Goal: Task Accomplishment & Management: Complete application form

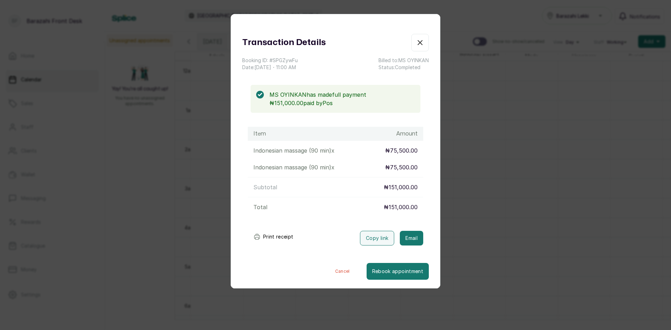
scroll to position [0, 299]
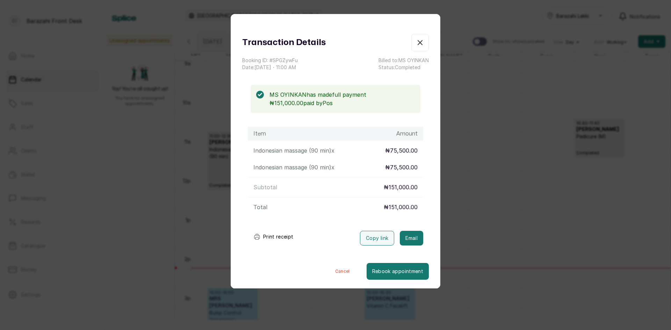
click at [418, 41] on icon "button" at bounding box center [420, 42] width 8 height 8
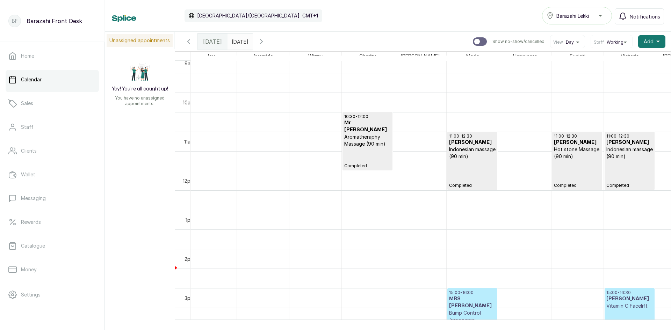
scroll to position [0, 0]
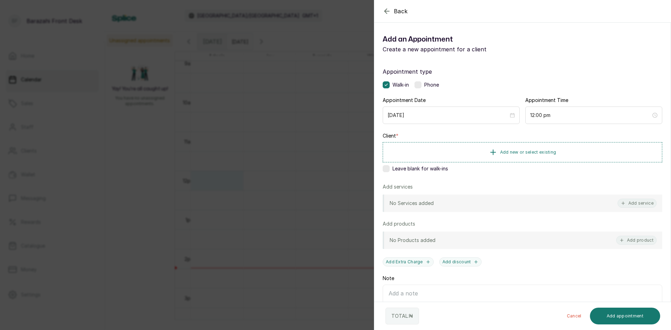
drag, startPoint x: 383, startPoint y: 173, endPoint x: 406, endPoint y: 173, distance: 23.1
click at [387, 175] on div "Appointment type Walk-in Phone Appointment Date [DATE] Appointment Time 12:00 p…" at bounding box center [522, 200] width 296 height 283
click at [390, 181] on div "Appointment type Walk-in Phone Appointment Date [DATE] Appointment Time 12:00 p…" at bounding box center [522, 200] width 296 height 283
click at [388, 172] on div "Client * Add new or select existing Leave blank for walk-ins" at bounding box center [521, 153] width 279 height 43
click at [387, 171] on label at bounding box center [385, 168] width 7 height 7
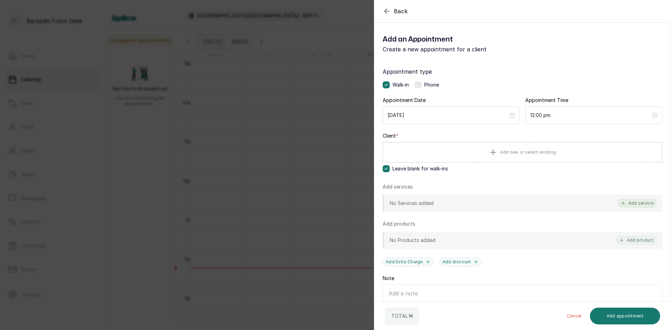
click at [620, 204] on icon "button" at bounding box center [622, 203] width 5 height 5
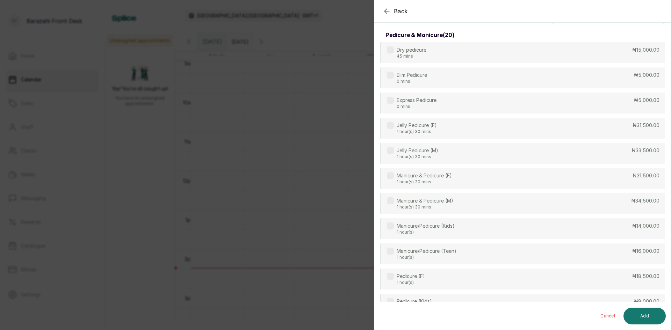
scroll to position [28, 0]
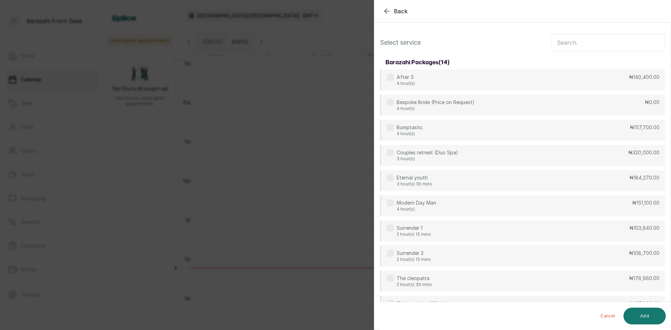
click at [569, 41] on input "text" at bounding box center [608, 42] width 114 height 17
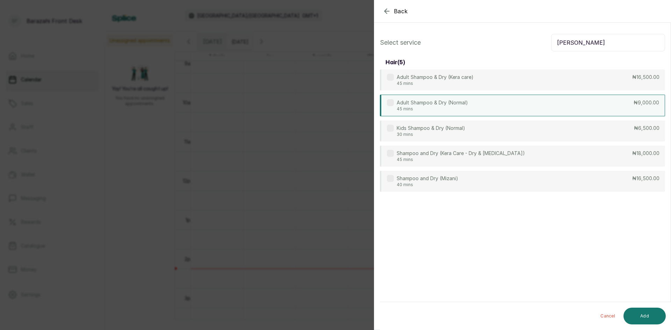
click at [471, 106] on div "Adult Shampoo & Dry (Normal) 45 mins ₦9,000.00" at bounding box center [522, 106] width 285 height 22
drag, startPoint x: 578, startPoint y: 45, endPoint x: 526, endPoint y: 54, distance: 53.3
click at [526, 54] on div "Select service [PERSON_NAME] hair ( 5 ) Adult Shampoo & Dry (Kera care) 45 mins…" at bounding box center [522, 112] width 296 height 169
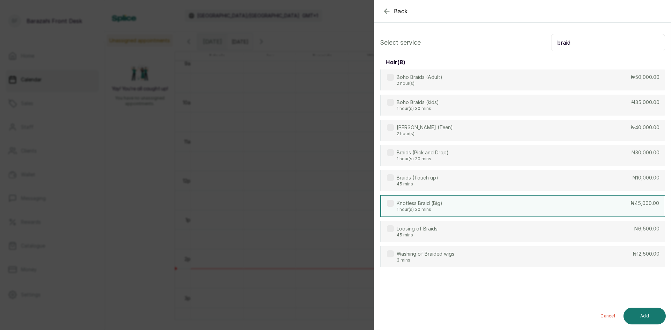
type input "braid"
click at [637, 204] on p "₦45,000.00" at bounding box center [644, 203] width 29 height 7
click at [641, 312] on button "Add" at bounding box center [644, 316] width 42 height 17
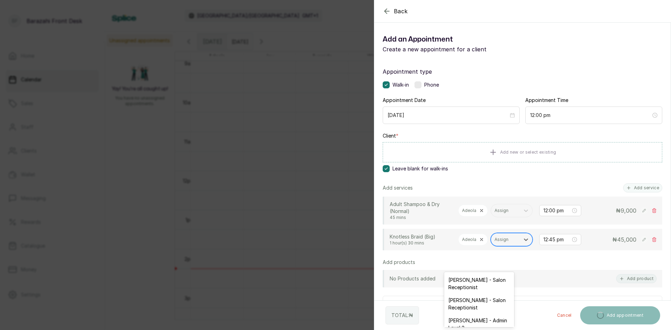
click at [491, 244] on div "Assign" at bounding box center [505, 239] width 29 height 9
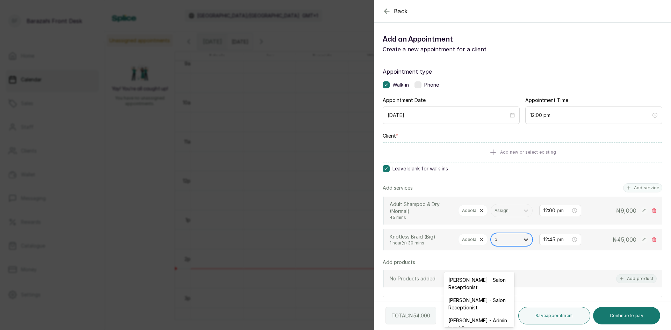
type input "on"
click at [469, 317] on div "[PERSON_NAME]" at bounding box center [479, 320] width 70 height 13
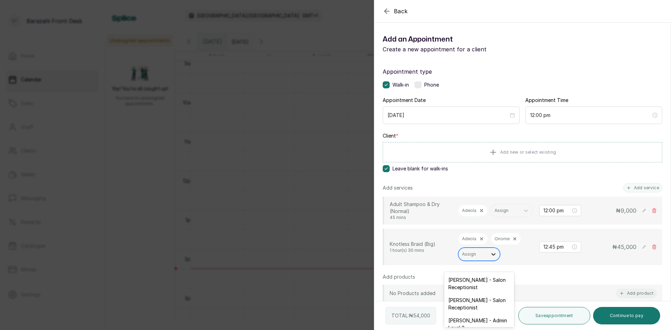
click at [488, 260] on div "Assign" at bounding box center [479, 254] width 42 height 13
type input "pu"
click at [468, 284] on div "Purity Issa - Braider" at bounding box center [479, 279] width 70 height 13
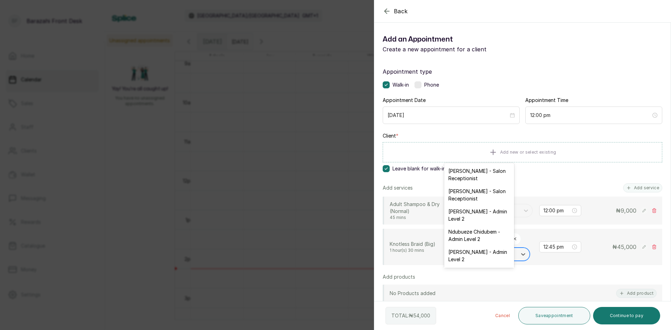
click at [491, 257] on div at bounding box center [502, 254] width 22 height 6
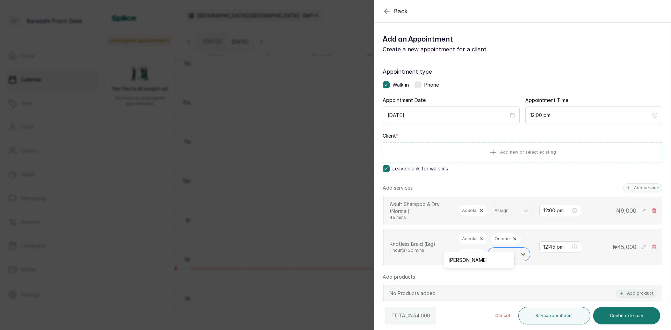
type input "ayo"
click at [491, 257] on div at bounding box center [502, 254] width 22 height 6
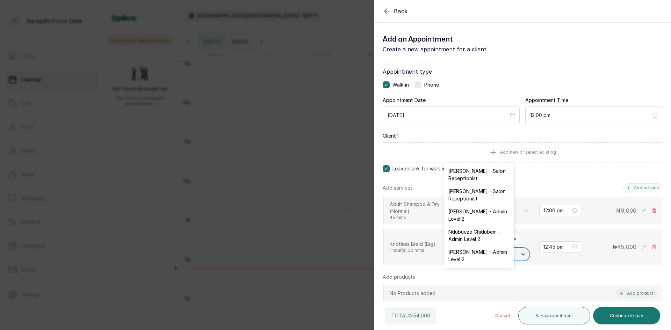
click at [488, 259] on div "Assign" at bounding box center [502, 254] width 29 height 9
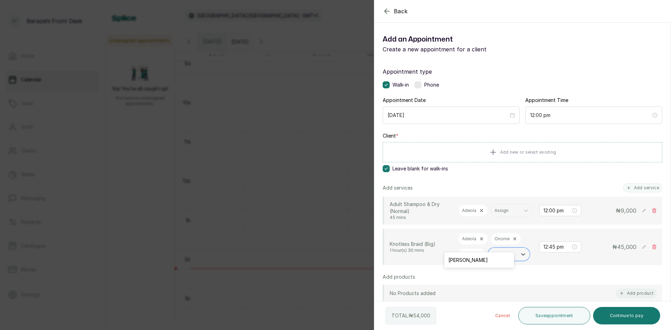
type input "ayom"
click at [480, 260] on div "[PERSON_NAME]" at bounding box center [479, 260] width 70 height 13
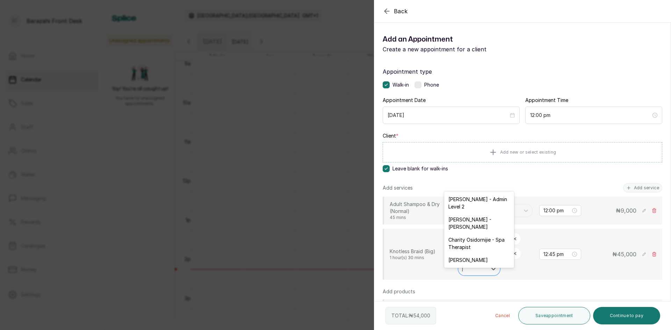
type input "jo"
click at [487, 266] on div "[PERSON_NAME] - Admin Level 2 [PERSON_NAME] - [PERSON_NAME] [PERSON_NAME]" at bounding box center [479, 240] width 70 height 56
click at [486, 263] on div "[PERSON_NAME]" at bounding box center [479, 260] width 70 height 13
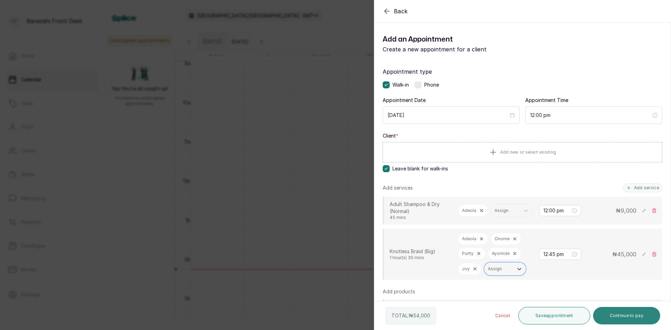
click at [622, 313] on button "Continue to pay" at bounding box center [626, 315] width 67 height 17
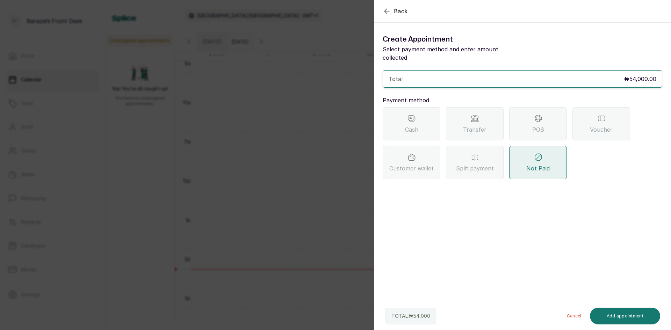
click at [543, 116] on div "POS" at bounding box center [538, 123] width 58 height 33
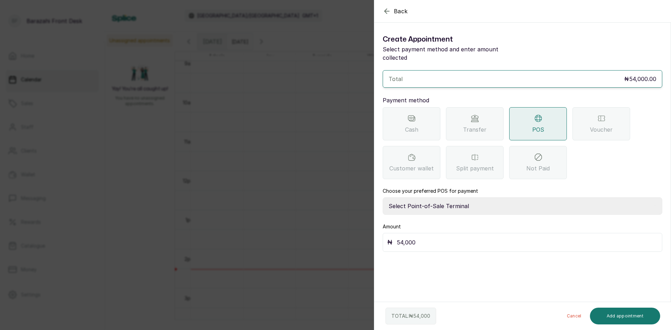
click at [441, 197] on select "Select Point-of-Sale Terminal [GEOGRAPHIC_DATA] POS Paystack-Titan Access POS A…" at bounding box center [521, 205] width 279 height 17
select select "4d1b21be-96f6-4525-8484-90dd038af117"
click at [382, 197] on select "Select Point-of-Sale Terminal [GEOGRAPHIC_DATA] POS Paystack-Titan Access POS A…" at bounding box center [521, 205] width 279 height 17
click at [604, 316] on button "Add appointment" at bounding box center [625, 316] width 71 height 17
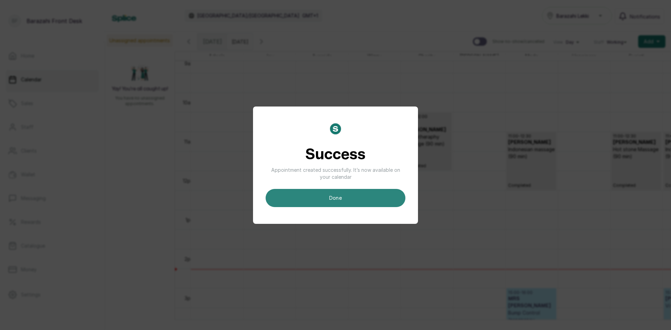
click at [327, 199] on button "done" at bounding box center [335, 198] width 140 height 18
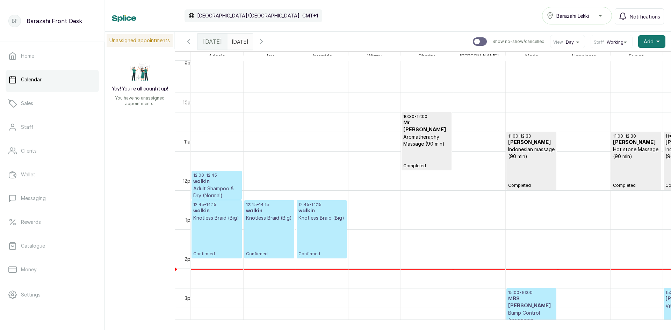
click at [315, 219] on p "Knotless Braid (Big)" at bounding box center [321, 217] width 46 height 7
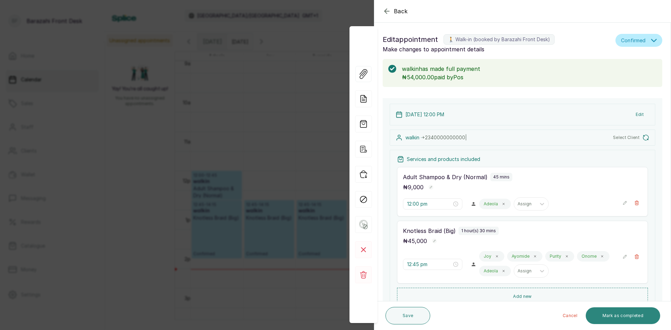
click at [613, 315] on button "Mark as completed" at bounding box center [622, 315] width 74 height 17
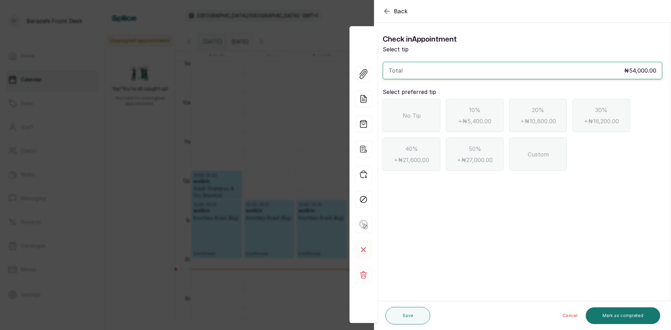
drag, startPoint x: 434, startPoint y: 123, endPoint x: 448, endPoint y: 135, distance: 18.6
click at [434, 123] on div "No Tip" at bounding box center [411, 115] width 58 height 33
click at [596, 312] on button "Mark as completed" at bounding box center [622, 315] width 74 height 17
